Goal: Task Accomplishment & Management: Use online tool/utility

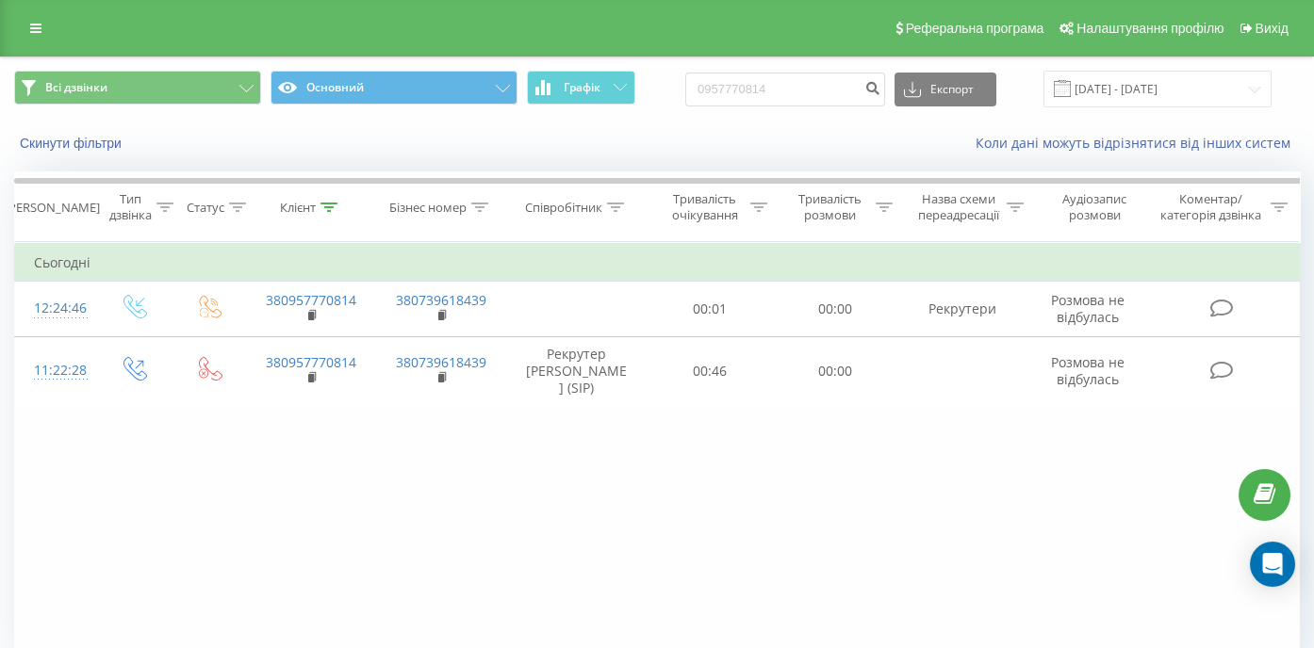
click at [5, 494] on div "Всі дзвінки Основний Графік 0957770814 Експорт .csv .xls .xlsx [DATE] - [DATE] …" at bounding box center [657, 397] width 1314 height 680
click at [796, 88] on input "0957770814" at bounding box center [785, 90] width 200 height 34
drag, startPoint x: 810, startPoint y: 88, endPoint x: 752, endPoint y: 88, distance: 58.4
click at [696, 95] on input "0957770814" at bounding box center [785, 90] width 200 height 34
paste input "[PHONE_NUMBER]"
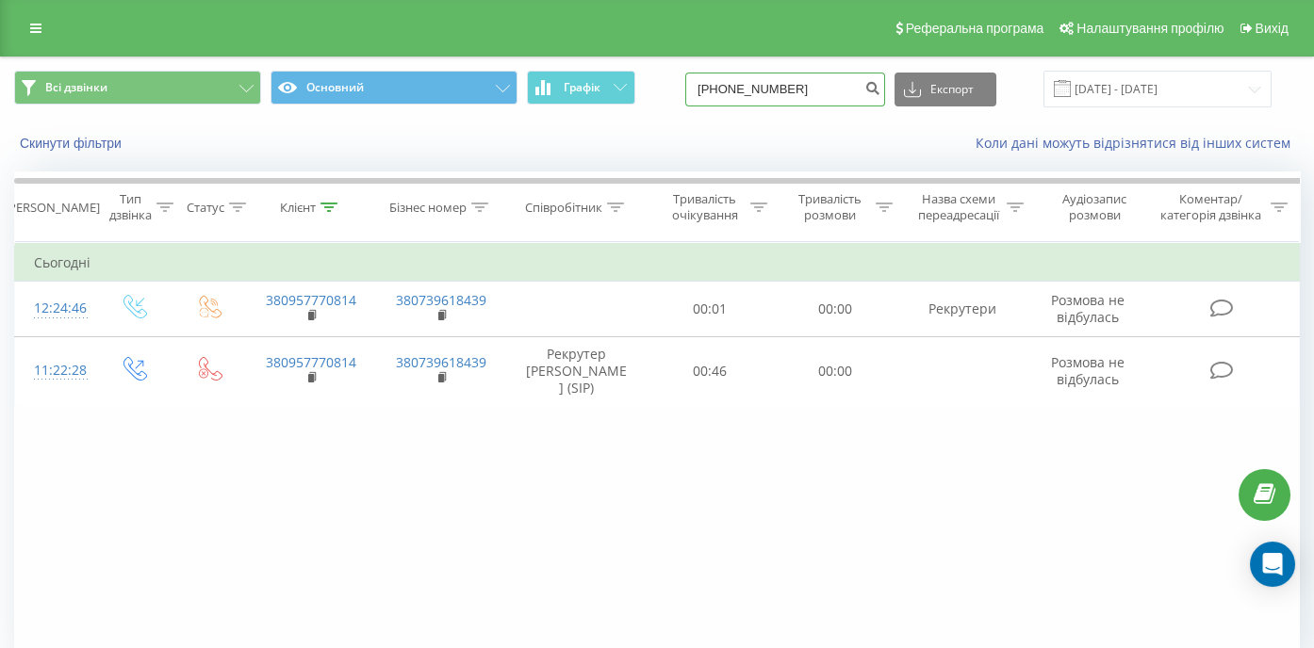
click at [822, 89] on input "[PHONE_NUMBER]" at bounding box center [785, 90] width 200 height 34
click at [818, 92] on input "[PHONE_NUMBER]" at bounding box center [785, 90] width 200 height 34
click at [801, 85] on input "[PHONE_NUMBER]" at bounding box center [785, 90] width 200 height 34
click at [777, 91] on input "[PHONE_NUMBER]" at bounding box center [785, 90] width 200 height 34
click at [748, 90] on input "+38 (0968284548" at bounding box center [785, 90] width 200 height 34
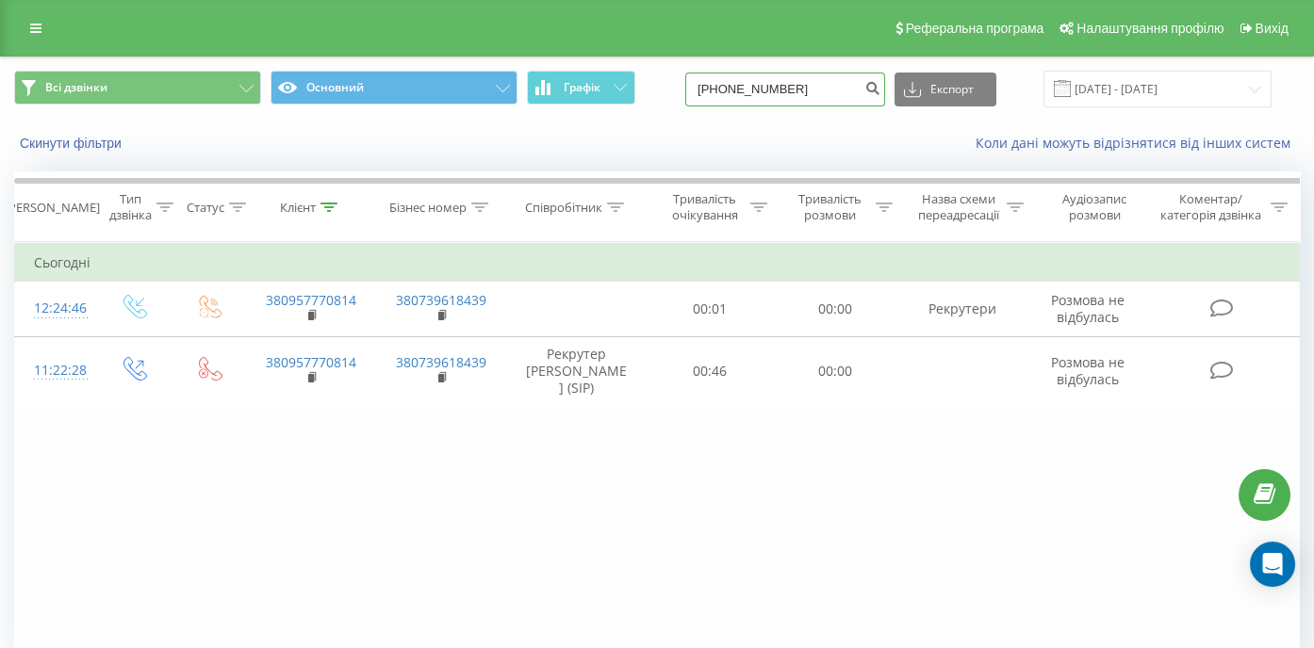
type input "0968284548"
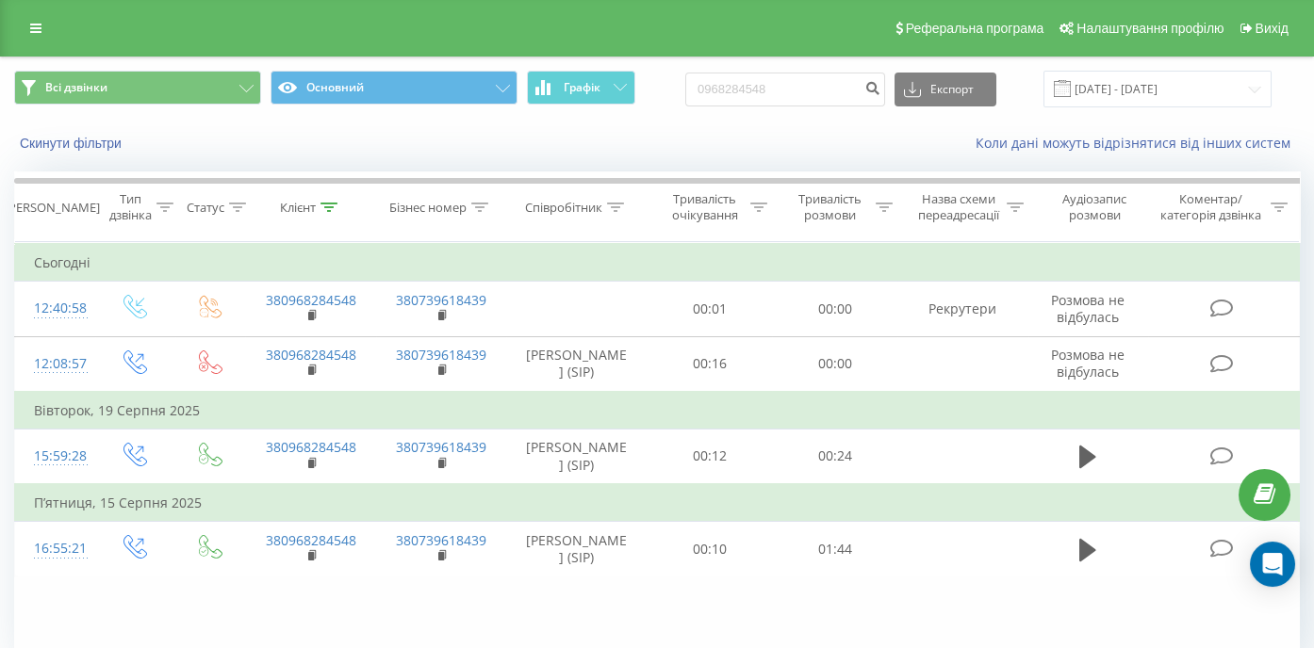
click at [182, 137] on div "Скинути фільтри" at bounding box center [247, 143] width 492 height 19
